Goal: Information Seeking & Learning: Compare options

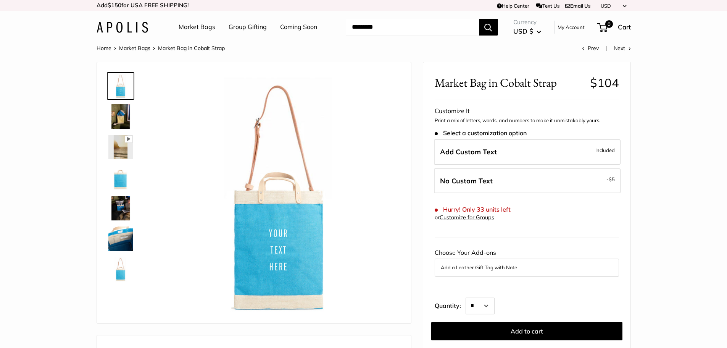
click at [118, 240] on img at bounding box center [120, 238] width 24 height 24
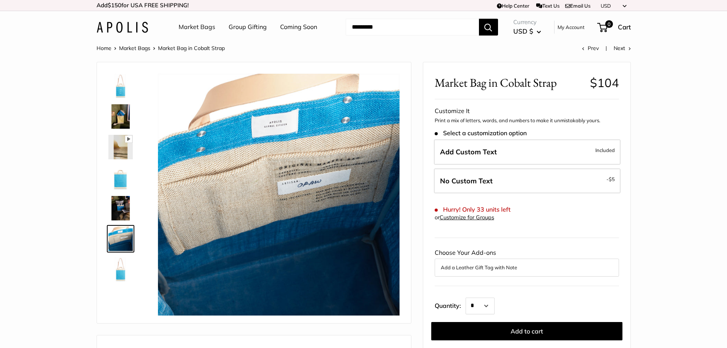
click at [120, 207] on img at bounding box center [120, 208] width 24 height 24
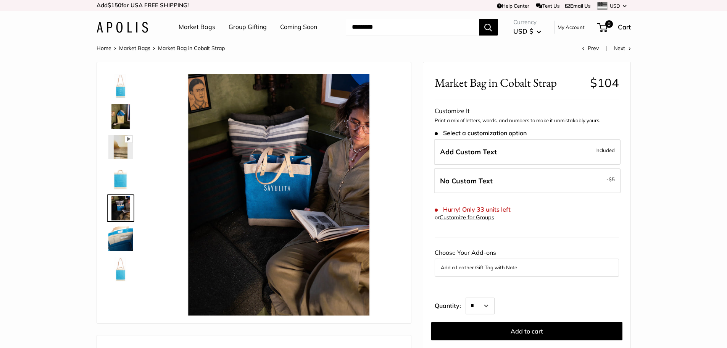
click at [125, 239] on img at bounding box center [120, 238] width 24 height 24
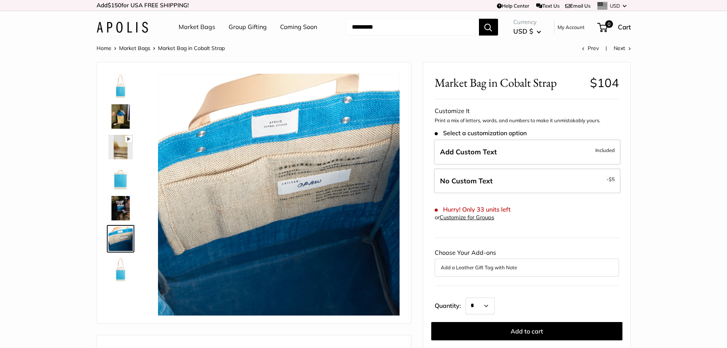
click at [121, 269] on img at bounding box center [120, 269] width 24 height 24
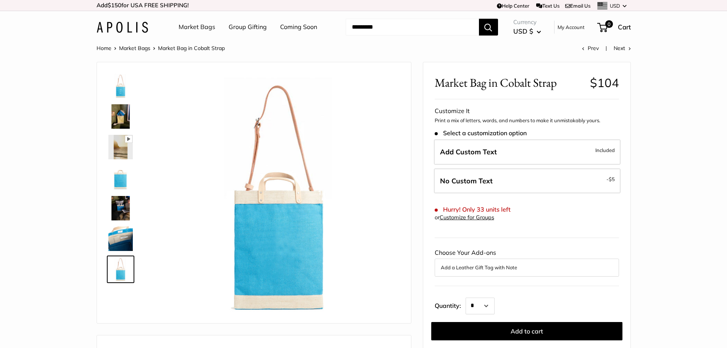
click at [115, 86] on img at bounding box center [120, 86] width 24 height 24
click at [133, 49] on link "Market Bags" at bounding box center [134, 48] width 31 height 7
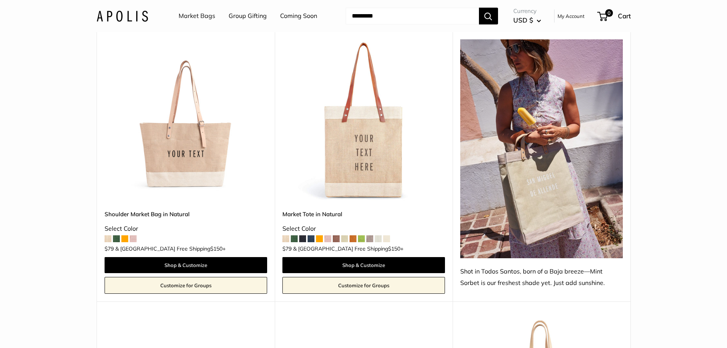
scroll to position [420, 0]
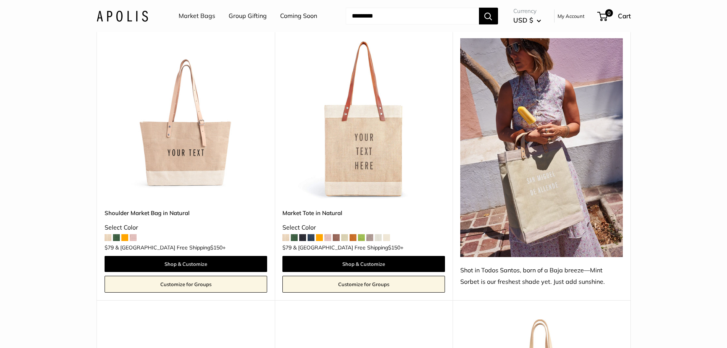
click at [304, 234] on span at bounding box center [302, 237] width 7 height 7
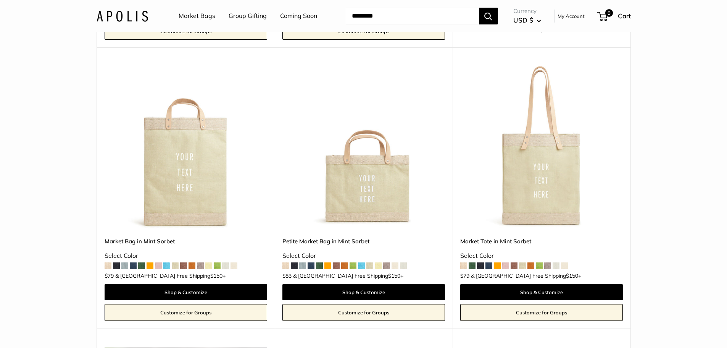
scroll to position [687, 0]
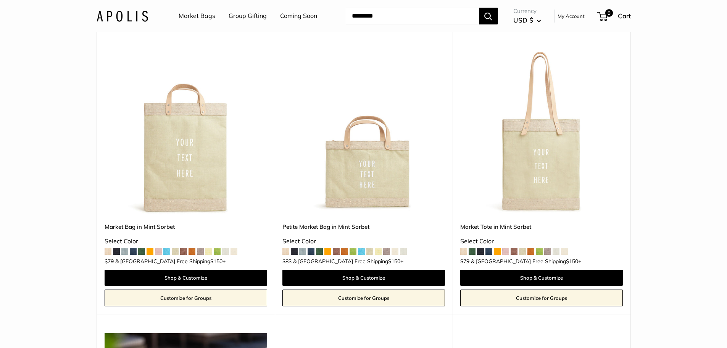
click at [116, 248] on span at bounding box center [116, 251] width 7 height 7
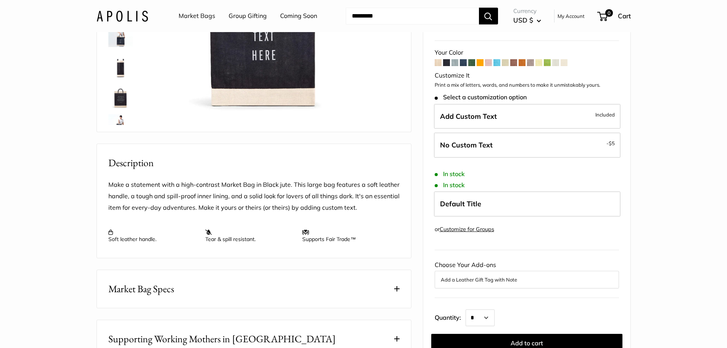
scroll to position [191, 0]
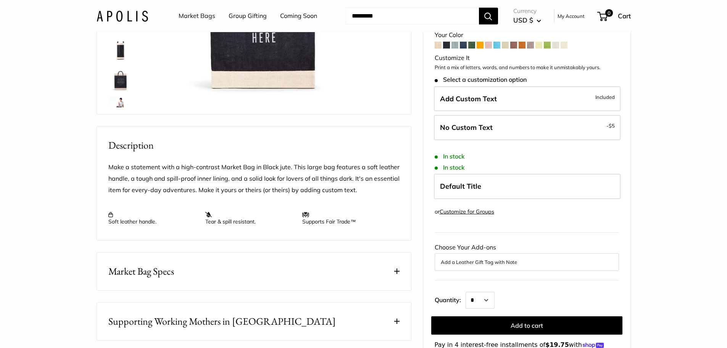
click at [509, 267] on button "Add a Leather Gift Tag with Note" at bounding box center [527, 261] width 172 height 9
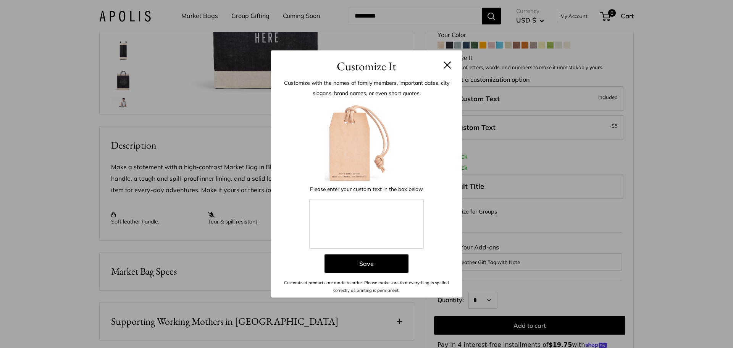
click at [445, 65] on button at bounding box center [448, 65] width 8 height 8
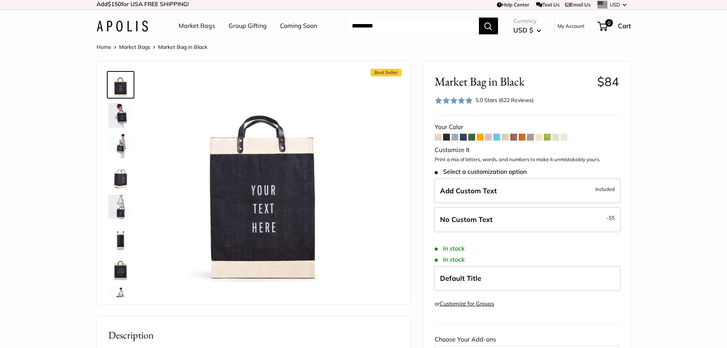
scroll to position [0, 0]
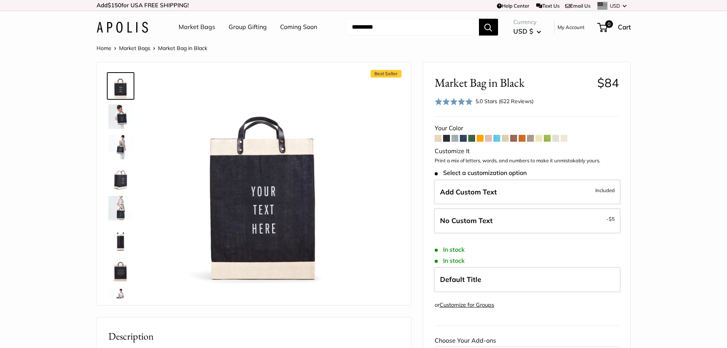
click at [499, 140] on span at bounding box center [497, 138] width 7 height 7
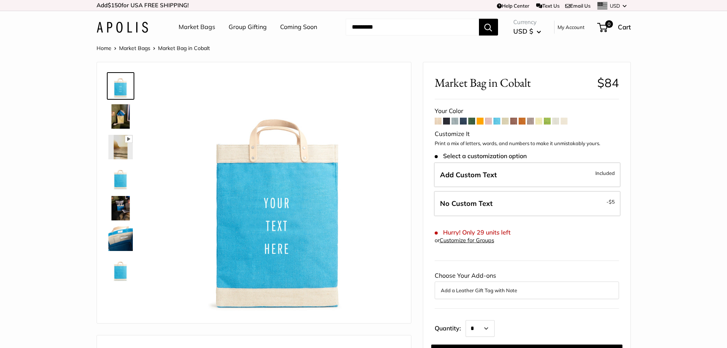
click at [447, 121] on span at bounding box center [446, 121] width 7 height 7
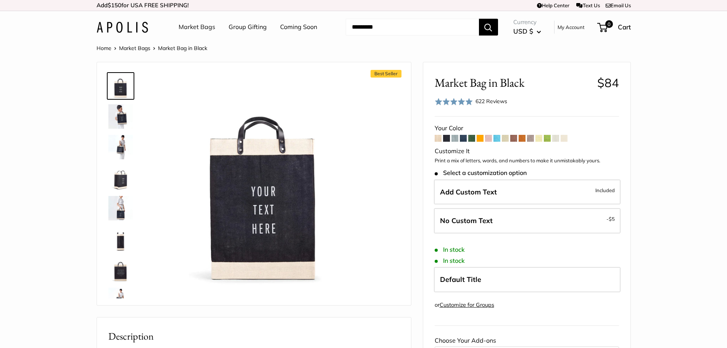
drag, startPoint x: 0, startPoint y: 0, endPoint x: 472, endPoint y: 138, distance: 492.2
click at [472, 138] on span at bounding box center [472, 138] width 7 height 7
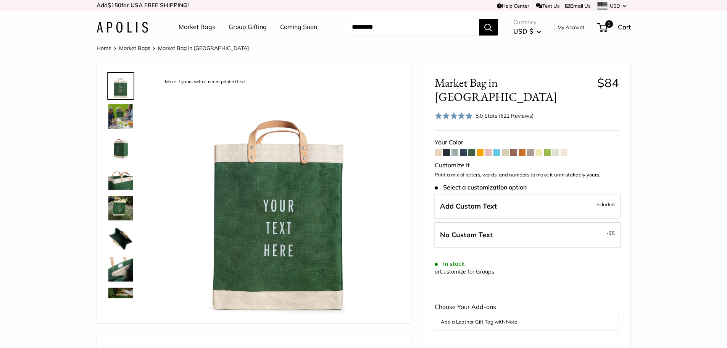
click at [448, 149] on span at bounding box center [446, 152] width 7 height 7
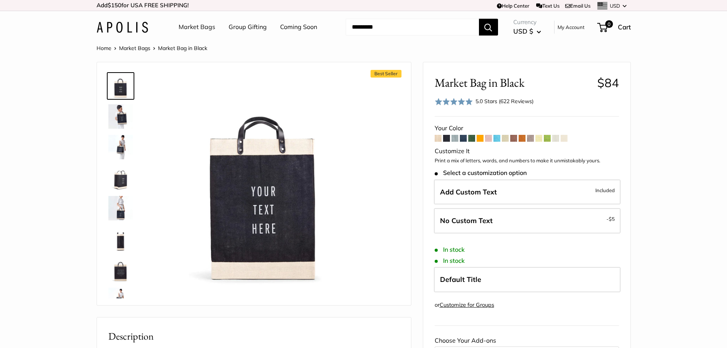
click at [549, 139] on span at bounding box center [547, 138] width 7 height 7
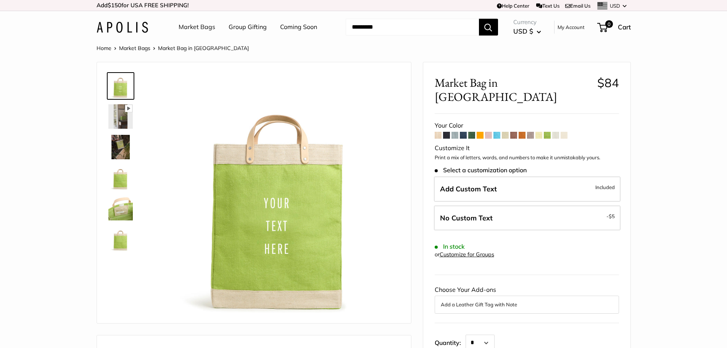
click at [523, 132] on span at bounding box center [522, 135] width 7 height 7
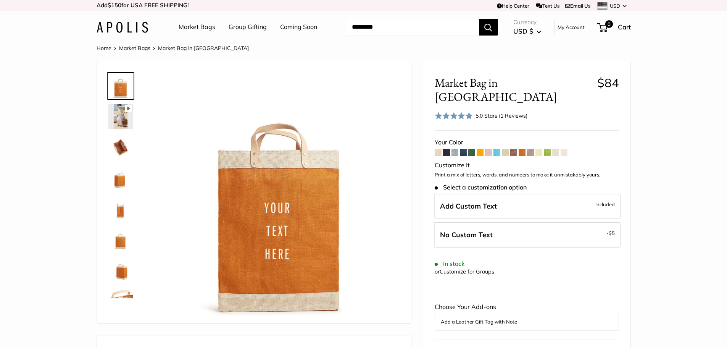
click at [445, 149] on span at bounding box center [446, 152] width 7 height 7
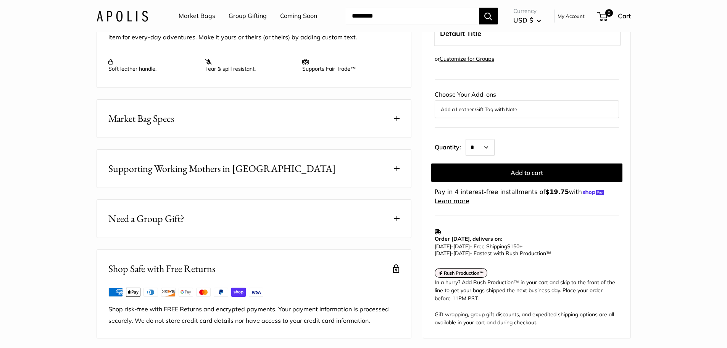
scroll to position [382, 0]
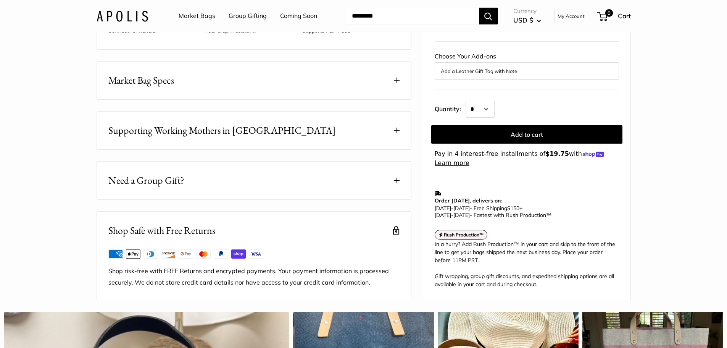
click at [396, 83] on span at bounding box center [396, 80] width 5 height 5
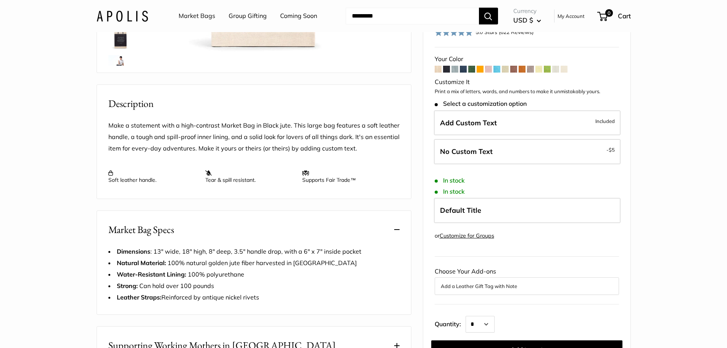
scroll to position [153, 0]
